Goal: Check status: Check status

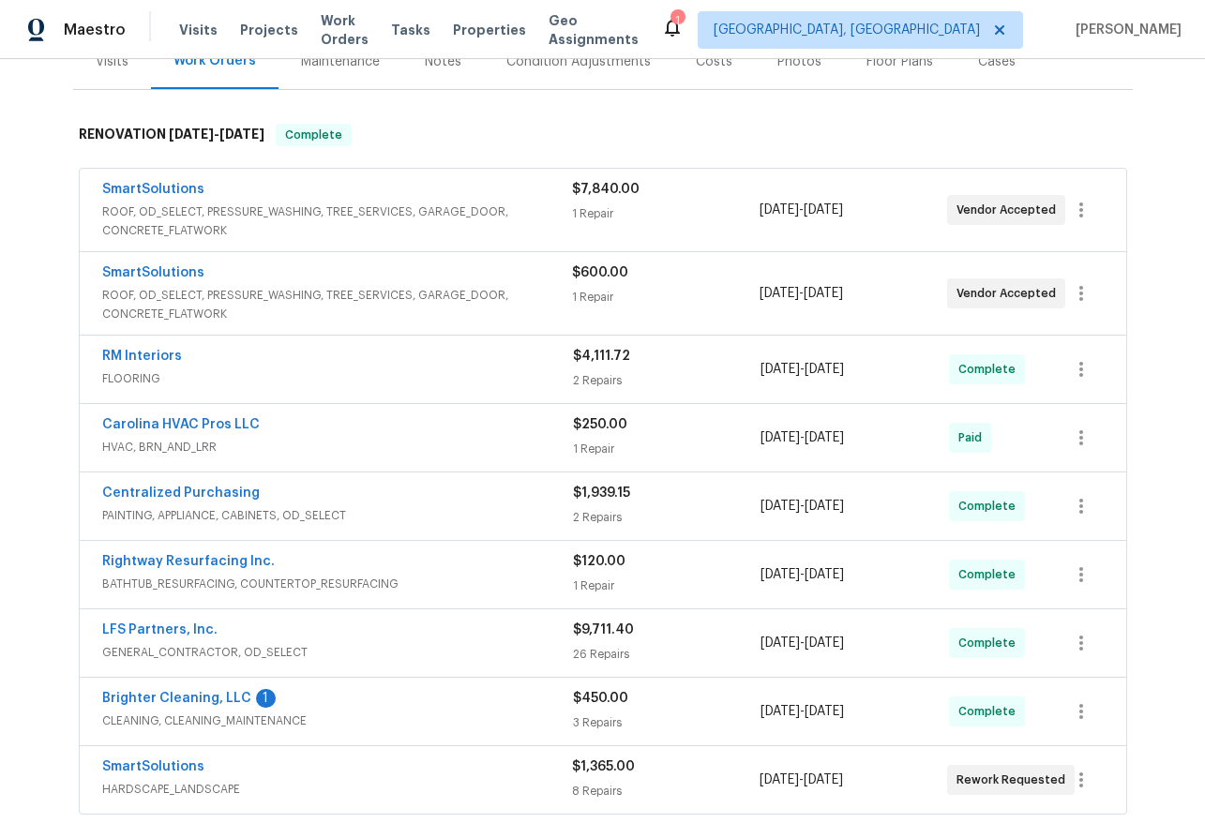
scroll to position [245, 0]
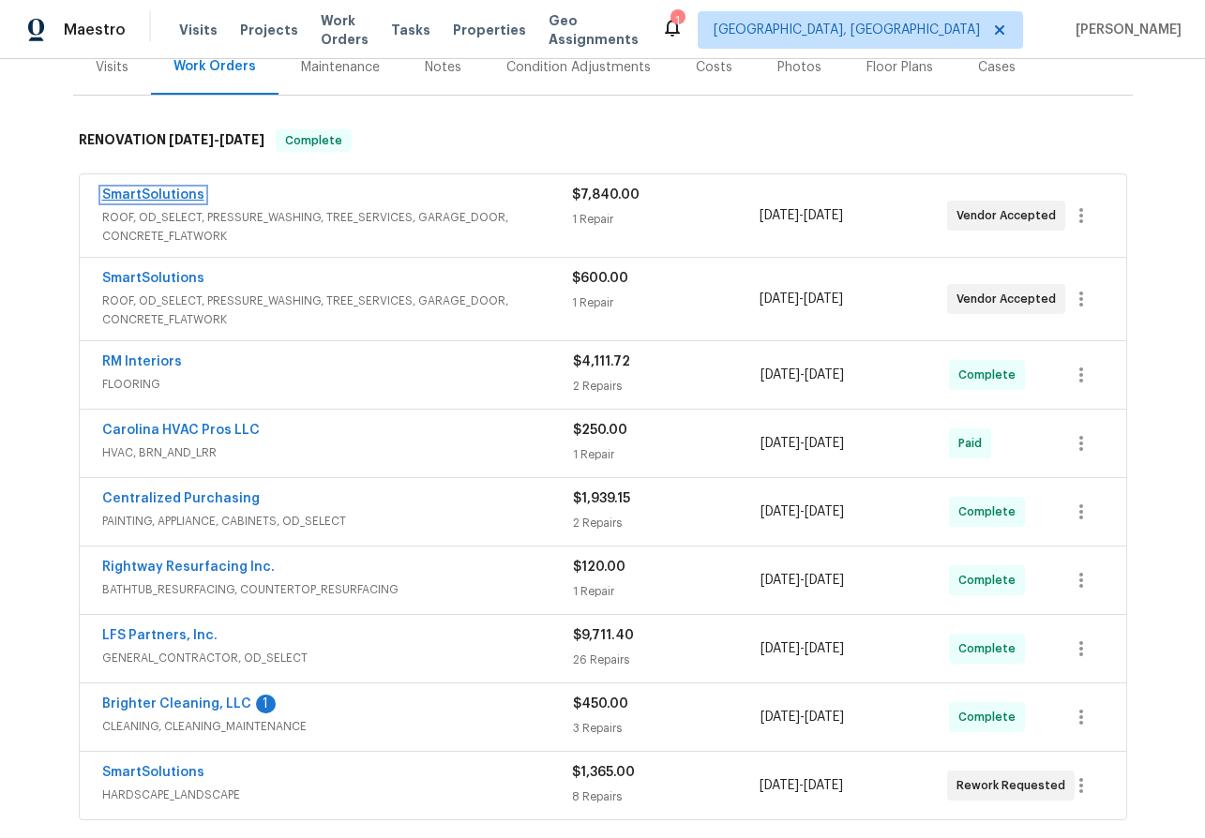
click at [134, 189] on link "SmartSolutions" at bounding box center [153, 194] width 102 height 13
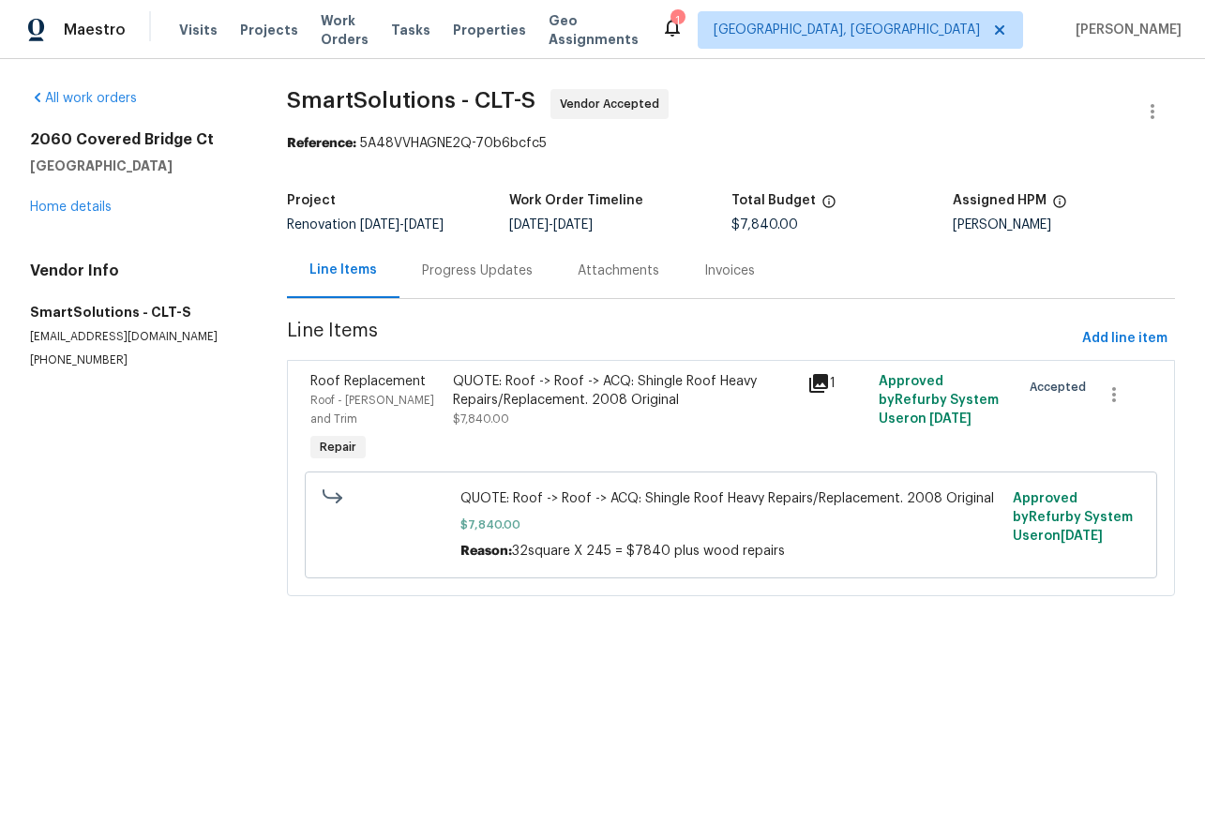
click at [480, 270] on div "Progress Updates" at bounding box center [477, 271] width 111 height 19
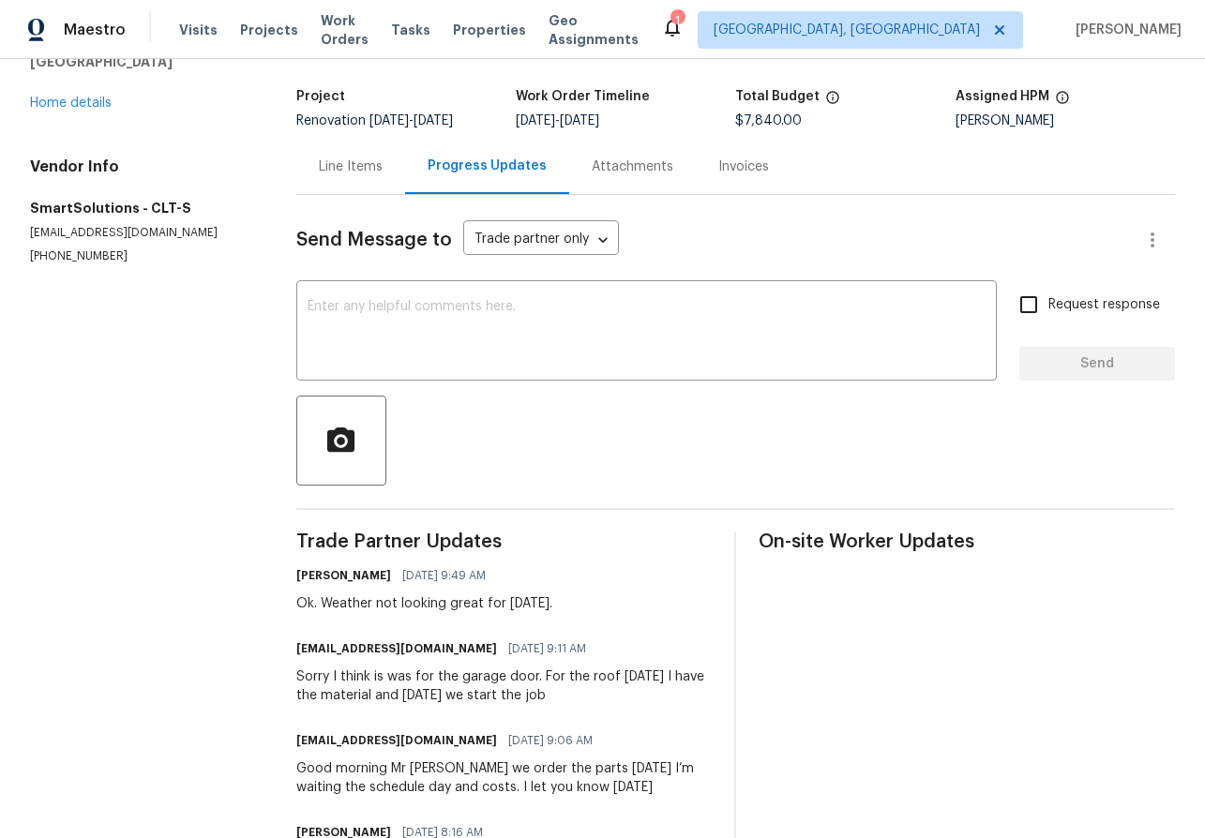
scroll to position [102, 0]
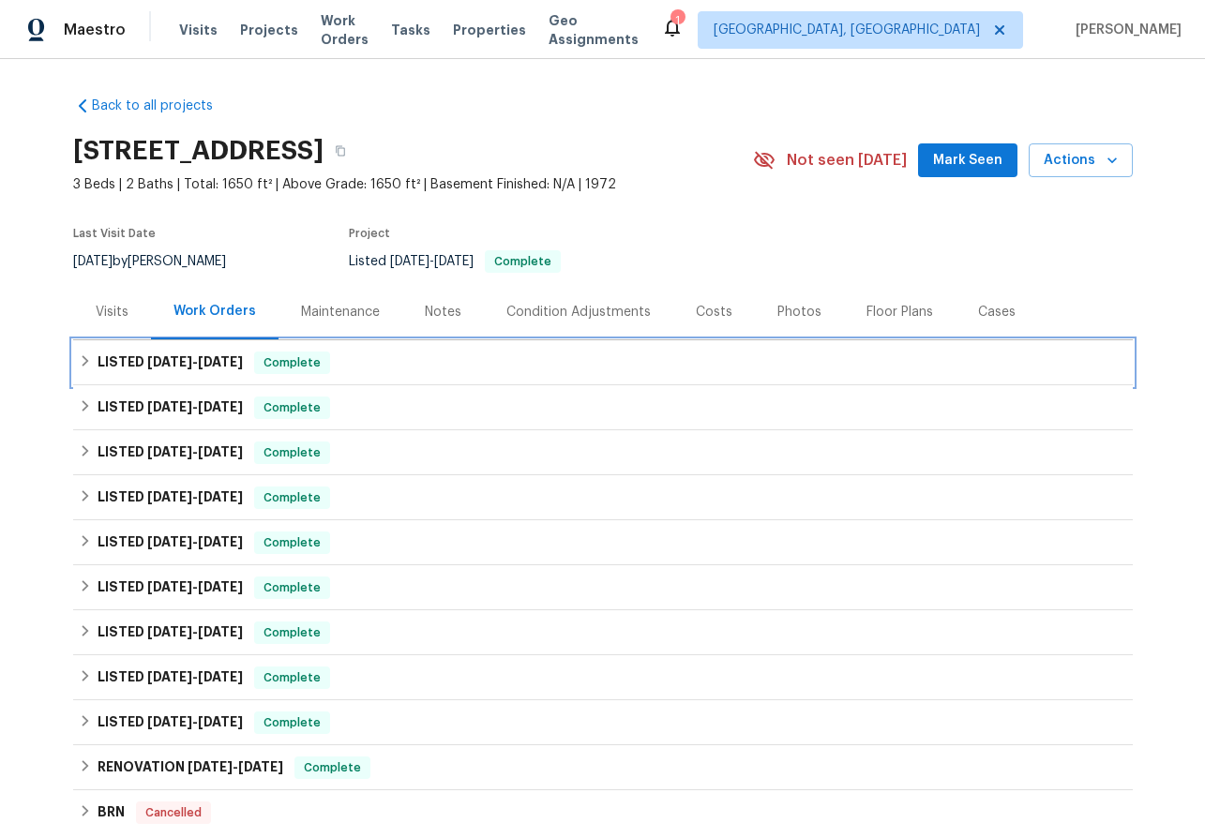
click at [92, 355] on div "LISTED 9/17/25 - 9/18/25 Complete" at bounding box center [603, 363] width 1048 height 23
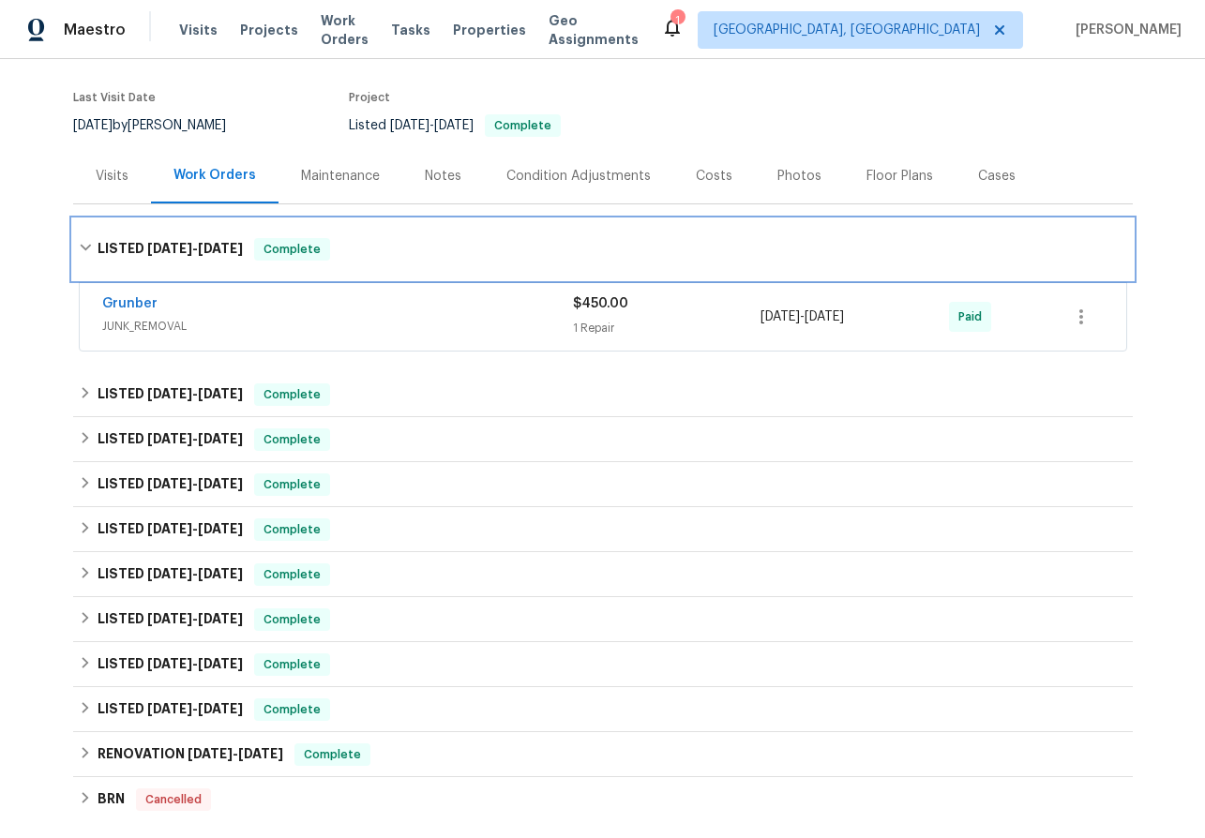
scroll to position [137, 0]
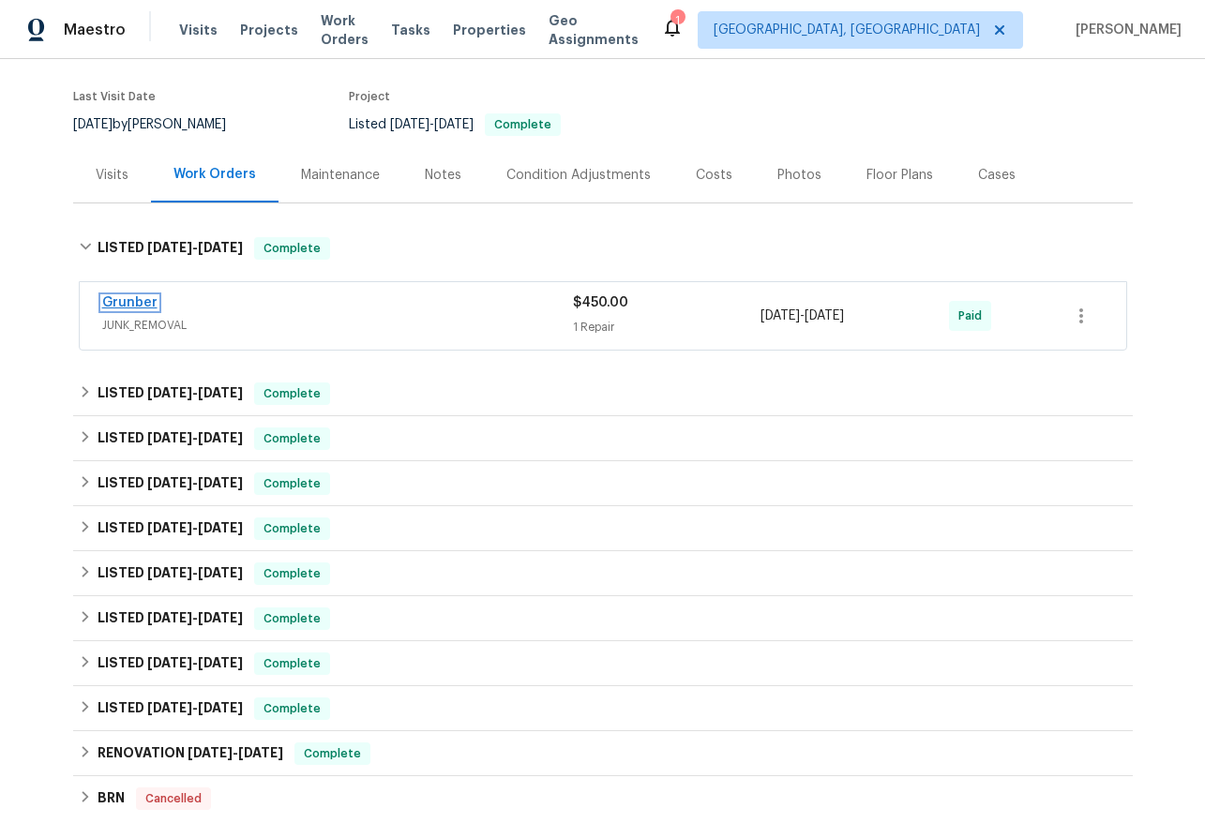
click at [135, 297] on link "Grunber" at bounding box center [129, 302] width 55 height 13
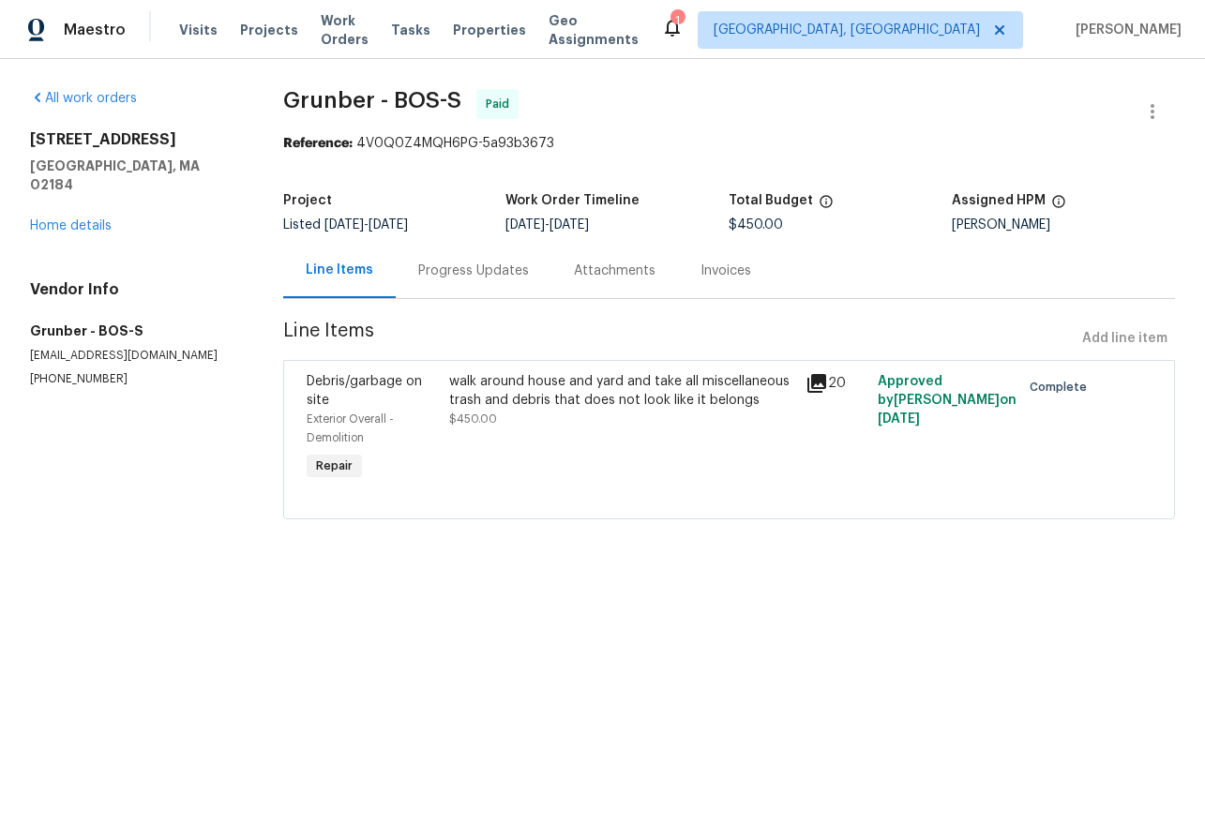
click at [45, 219] on div "All work orders 9 Hillside Ave Braintree, MA 02184 Home details Vendor Info Gru…" at bounding box center [134, 238] width 208 height 298
click at [45, 219] on link "Home details" at bounding box center [71, 225] width 82 height 13
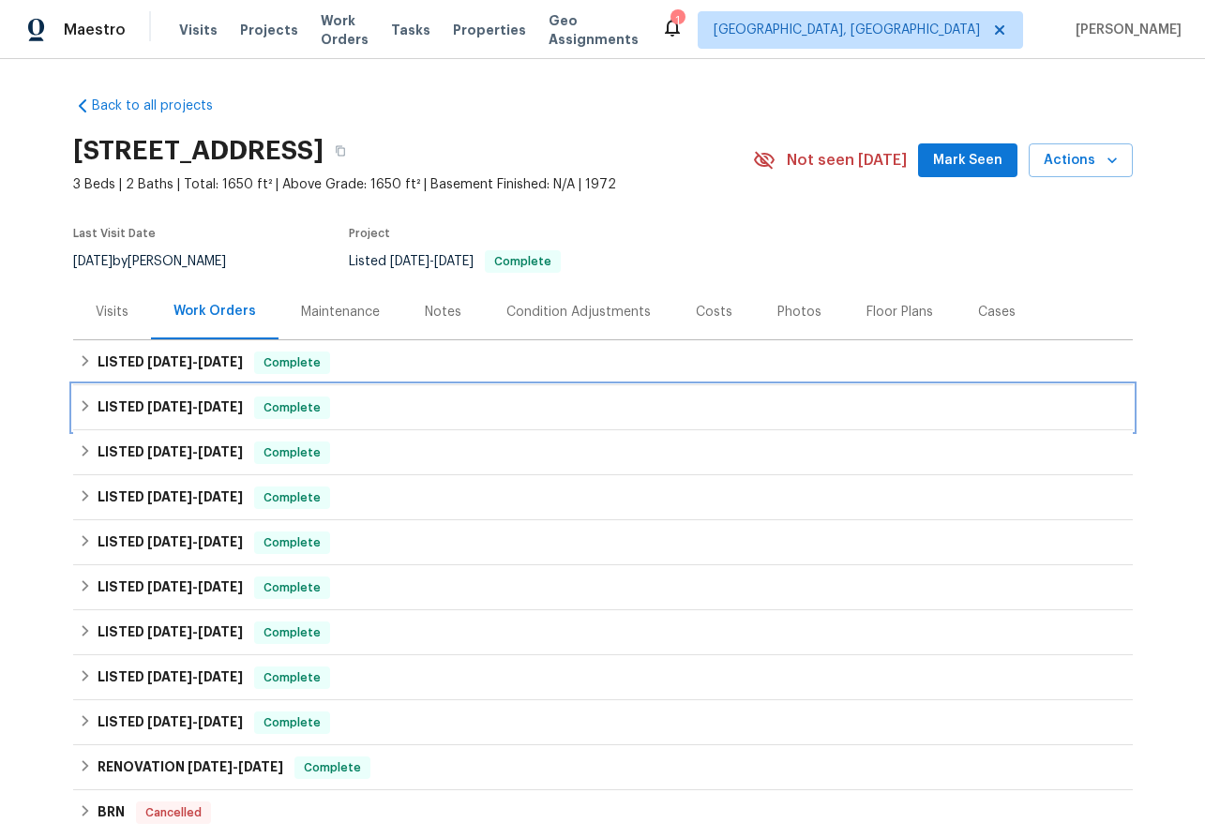
click at [83, 410] on icon at bounding box center [85, 405] width 7 height 11
